Goal: Check status: Check status

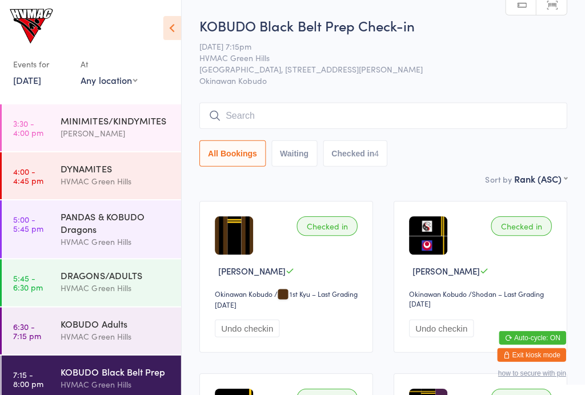
click at [288, 115] on input "search" at bounding box center [384, 115] width 367 height 26
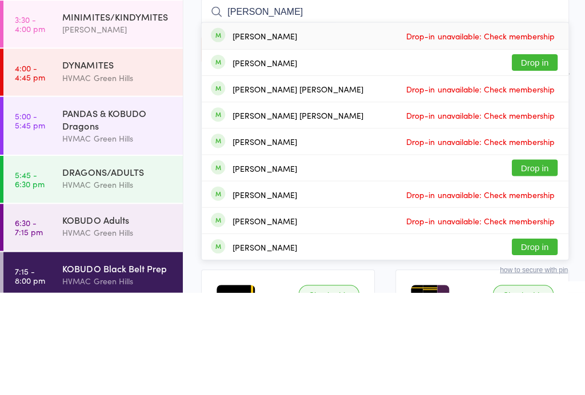
type input "[PERSON_NAME]"
click at [535, 158] on button "Drop in" at bounding box center [533, 166] width 46 height 17
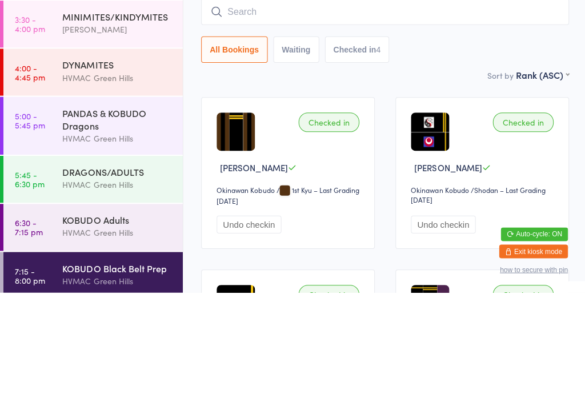
scroll to position [102, 0]
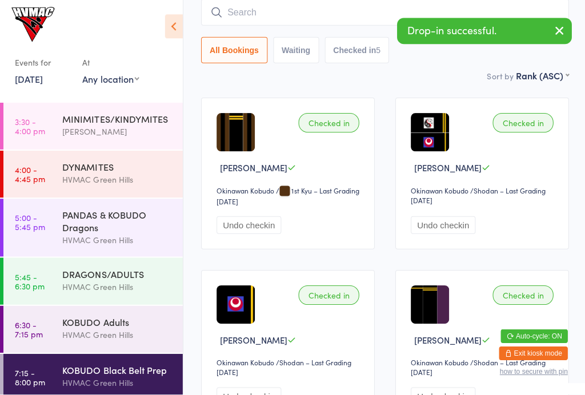
click at [256, 17] on input "search" at bounding box center [384, 14] width 367 height 26
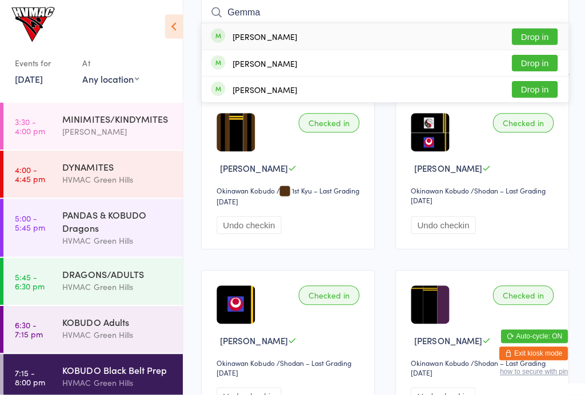
type input "Gemma"
click at [539, 35] on button "Drop in" at bounding box center [533, 38] width 46 height 17
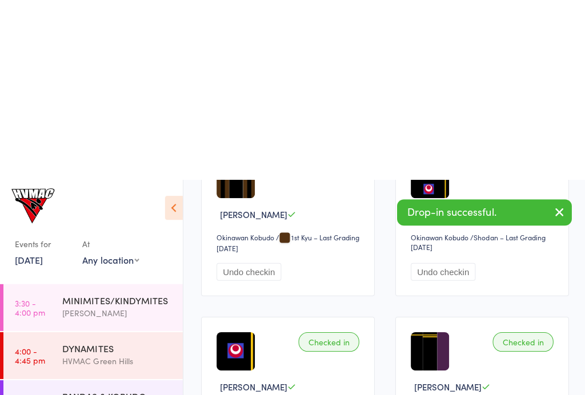
scroll to position [0, 0]
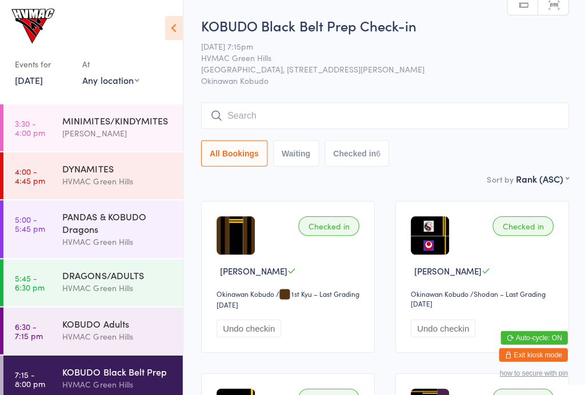
click at [284, 109] on input "search" at bounding box center [384, 115] width 367 height 26
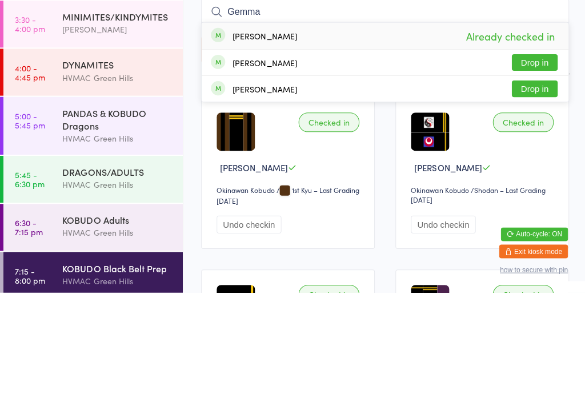
type input "Gemma"
click at [535, 158] on button "Drop in" at bounding box center [533, 166] width 46 height 17
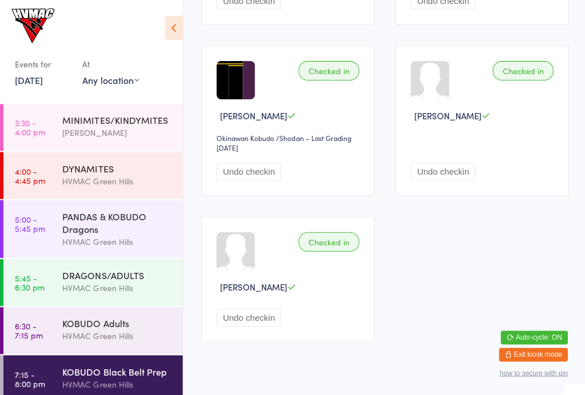
click at [244, 181] on button "Undo checkin" at bounding box center [248, 172] width 65 height 18
